Goal: Information Seeking & Learning: Learn about a topic

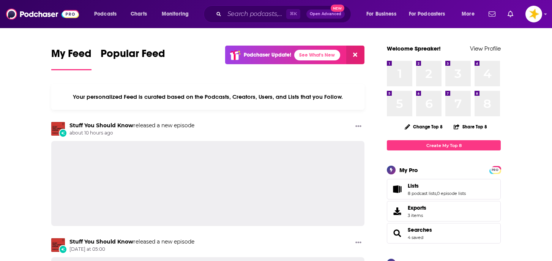
click at [325, 14] on span "Open Advanced" at bounding box center [326, 14] width 32 height 4
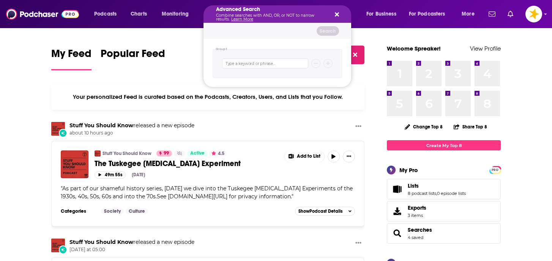
click at [339, 16] on div "Advanced Search Combine searches with AND, OR, or NOT to narrow results. Learn …" at bounding box center [278, 13] width 148 height 17
click at [115, 14] on span "Podcasts" at bounding box center [105, 14] width 22 height 11
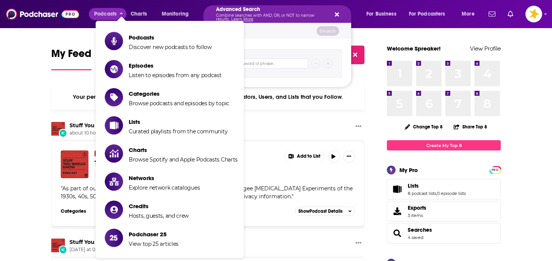
click at [341, 12] on div "Advanced Search Combine searches with AND, OR, or NOT to narrow results. Learn …" at bounding box center [278, 13] width 148 height 17
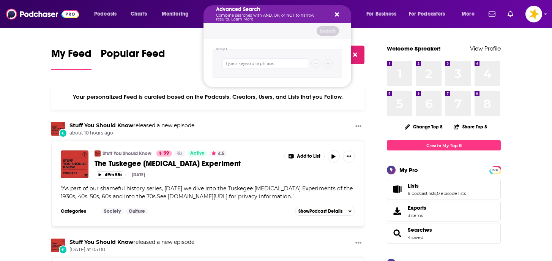
click at [335, 15] on icon "Search podcasts, credits, & more..." at bounding box center [337, 14] width 4 height 6
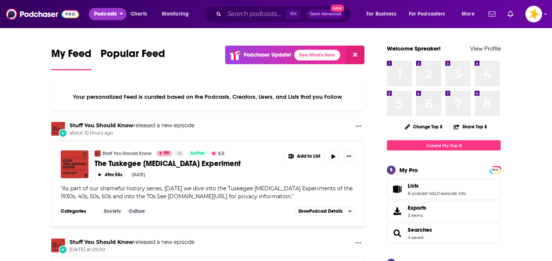
click at [107, 13] on span "Podcasts" at bounding box center [105, 14] width 22 height 11
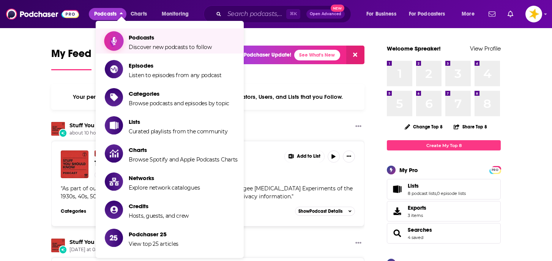
click at [140, 48] on span "Discover new podcasts to follow" at bounding box center [170, 47] width 83 height 7
